Goal: Find specific page/section: Find specific page/section

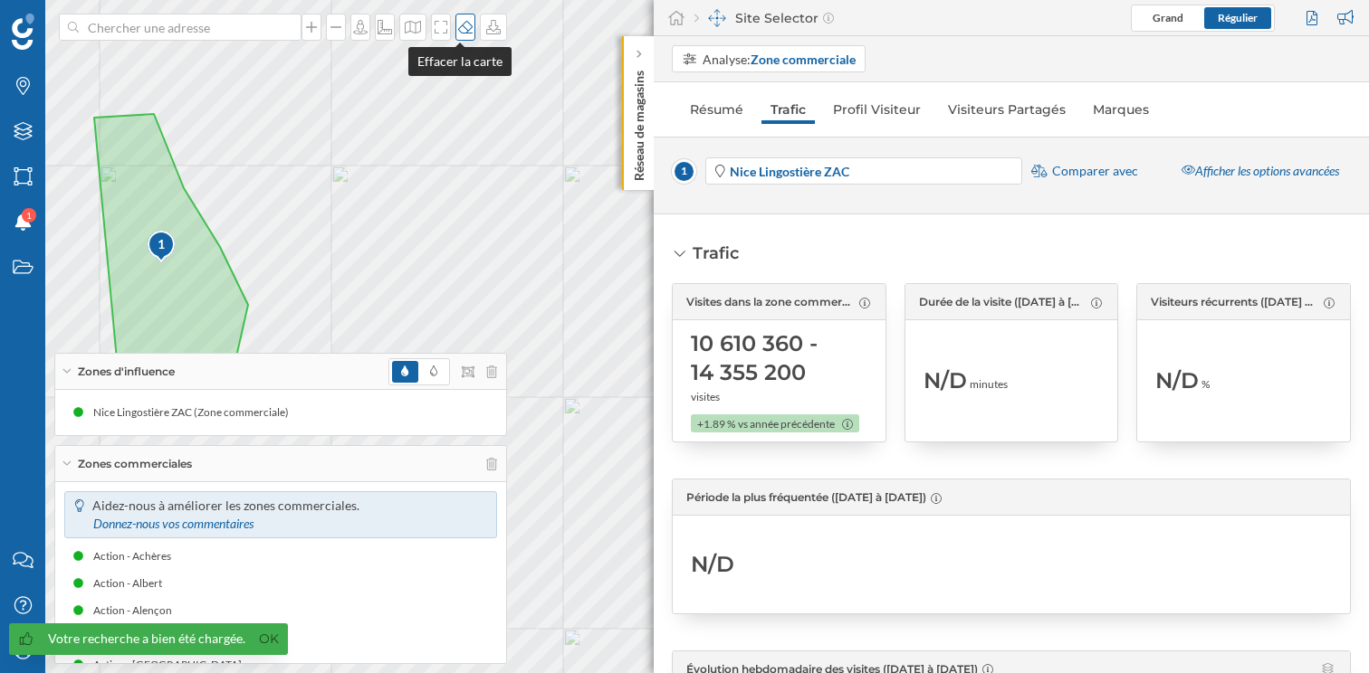
click at [456, 26] on icon at bounding box center [465, 27] width 18 height 14
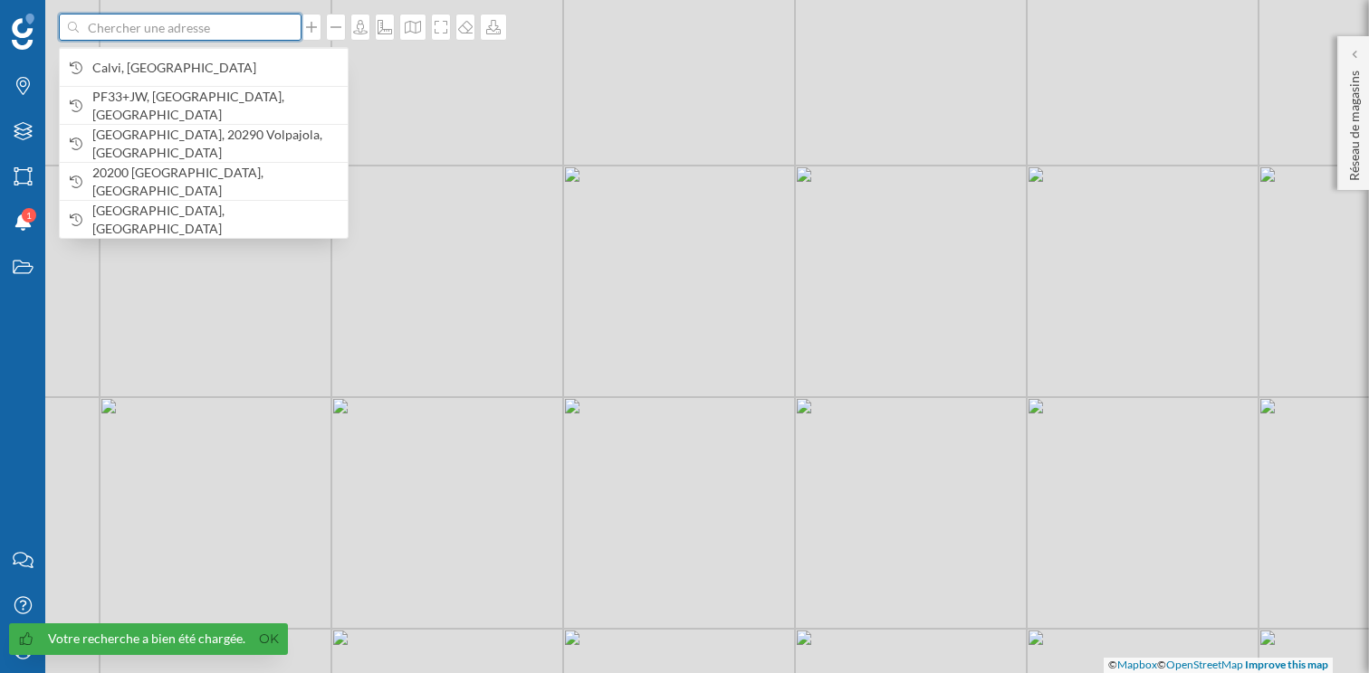
click at [195, 22] on input at bounding box center [180, 27] width 203 height 27
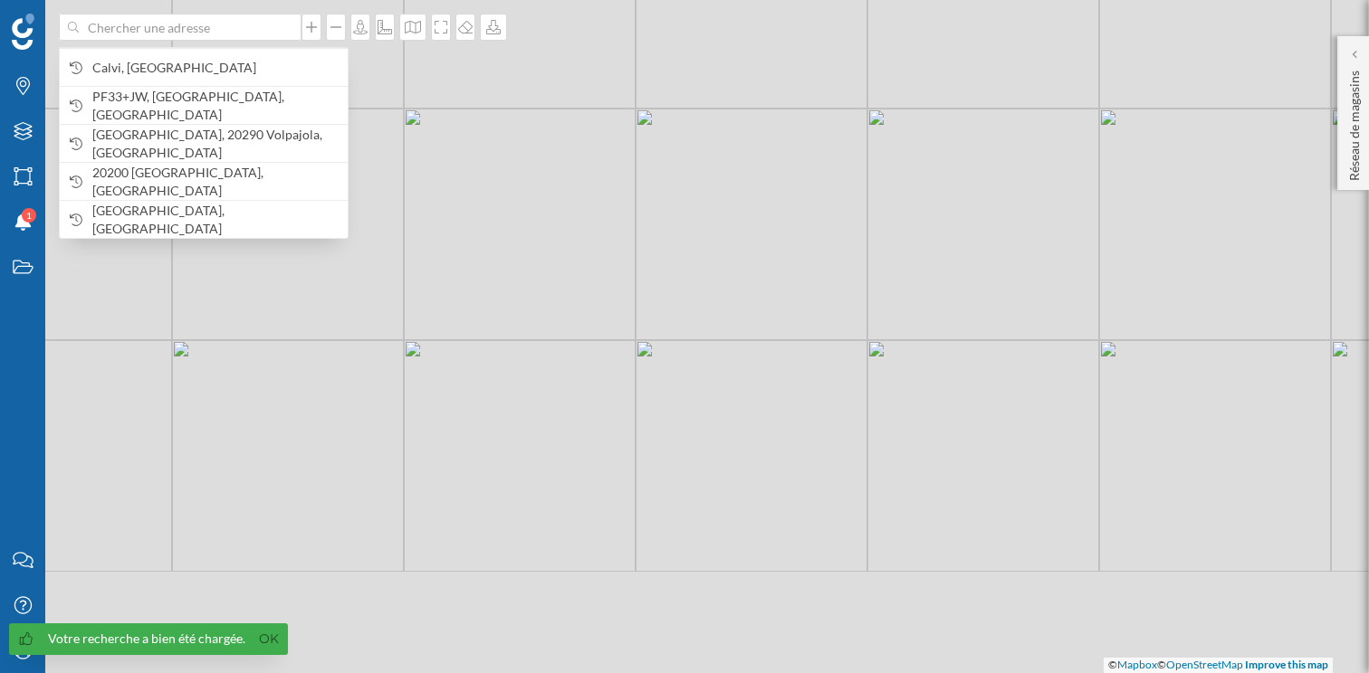
drag, startPoint x: 274, startPoint y: 548, endPoint x: 595, endPoint y: 272, distance: 422.9
click at [596, 272] on div "© Mapbox © OpenStreetMap Improve this map" at bounding box center [684, 336] width 1369 height 673
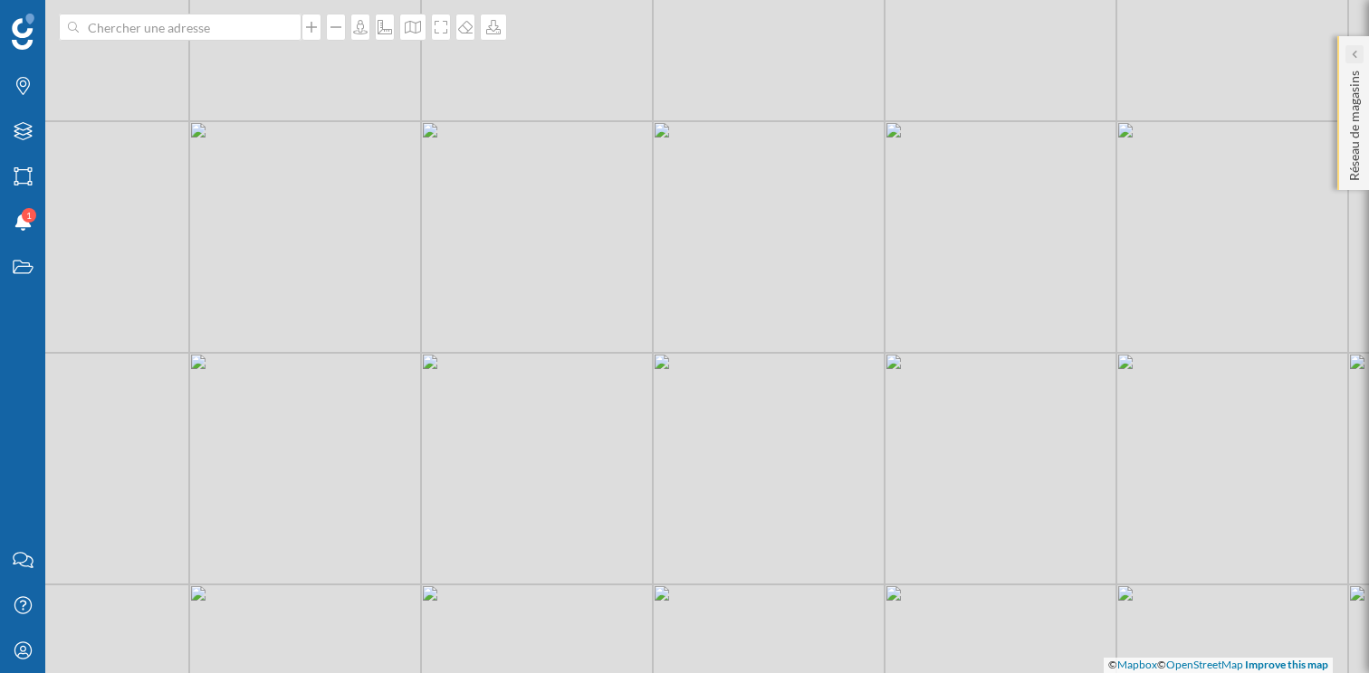
click at [1355, 62] on icon at bounding box center [1352, 54] width 5 height 18
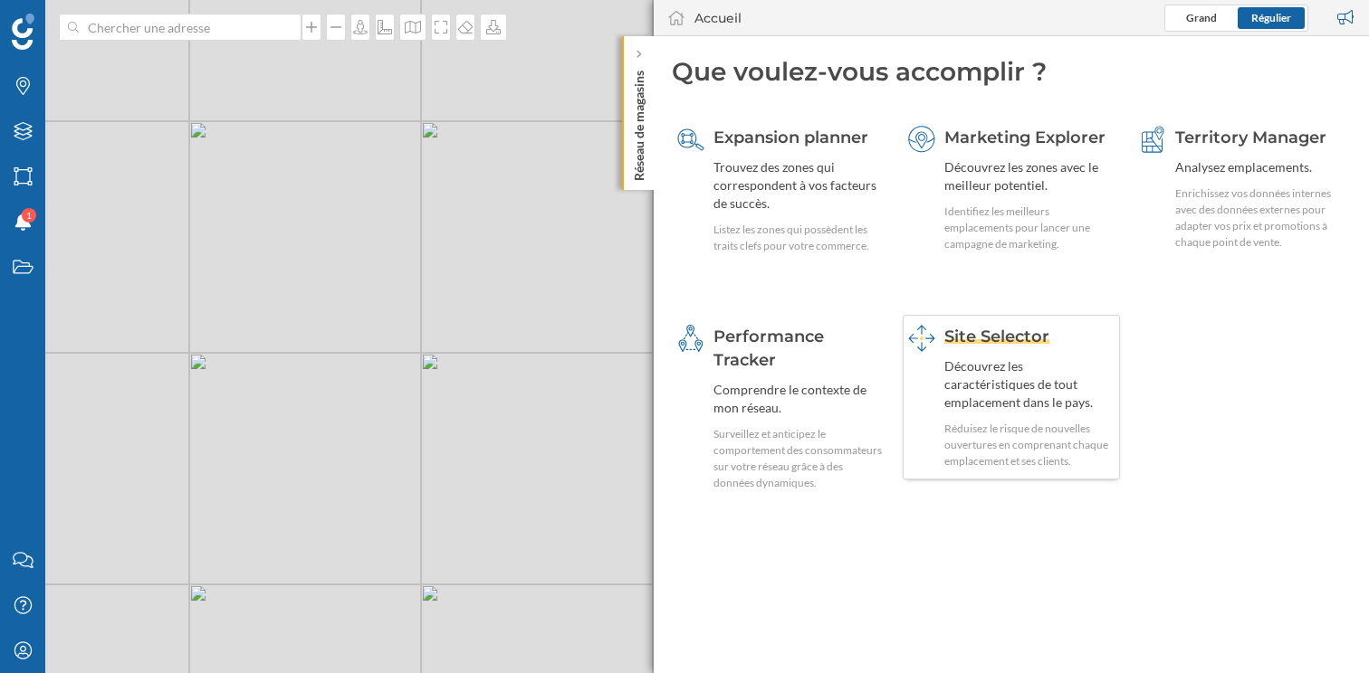
click at [986, 377] on div "Découvrez les caractéristiques de tout emplacement dans le pays." at bounding box center [1029, 385] width 170 height 54
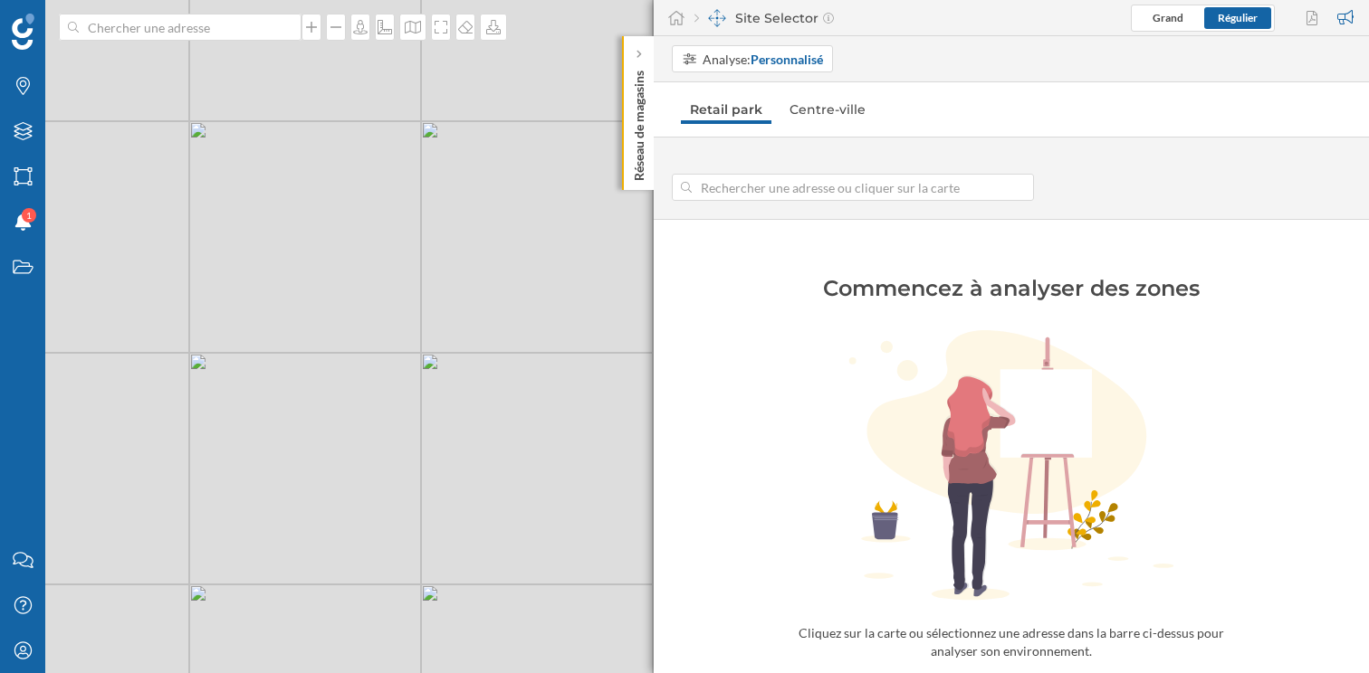
click at [731, 196] on input at bounding box center [852, 187] width 322 height 27
click at [547, 497] on div "© Mapbox © OpenStreetMap Improve this map" at bounding box center [684, 336] width 1369 height 673
type input "37 Avenue Auguste Vérola, 06200 Nice, France"
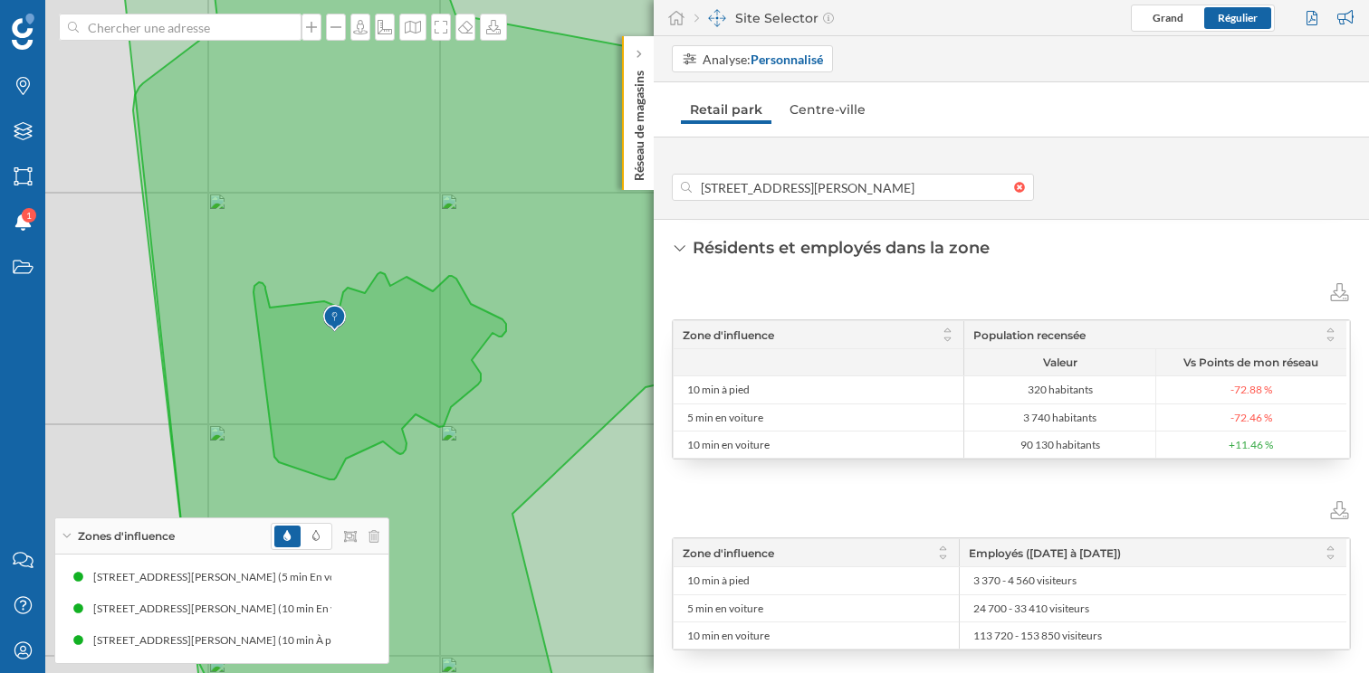
scroll to position [594, 0]
